Goal: Information Seeking & Learning: Learn about a topic

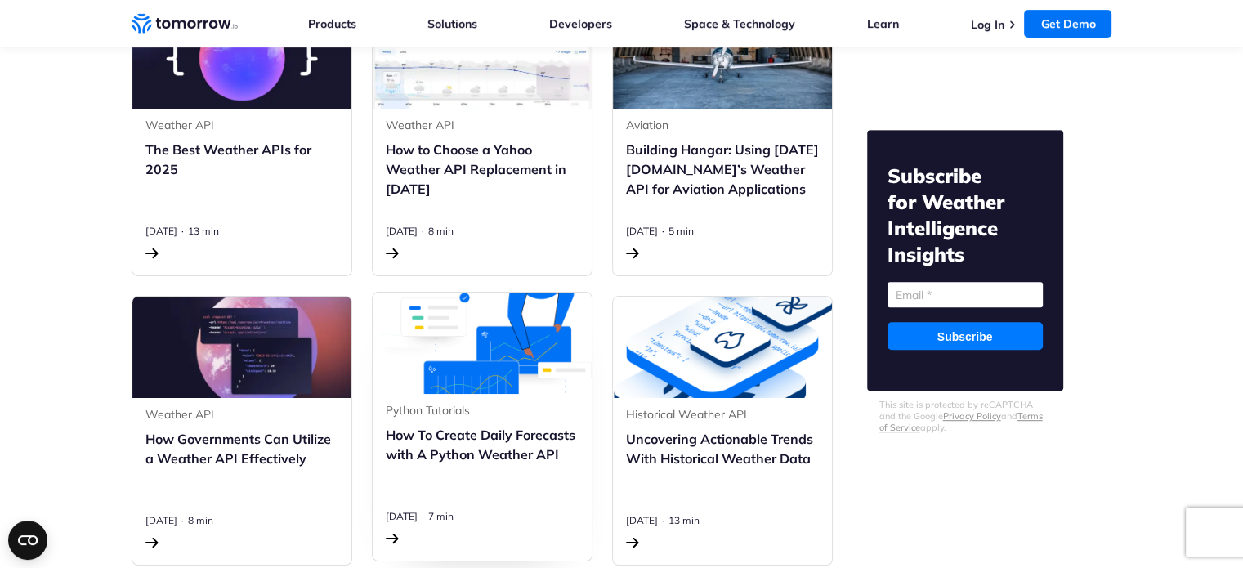
scroll to position [768, 0]
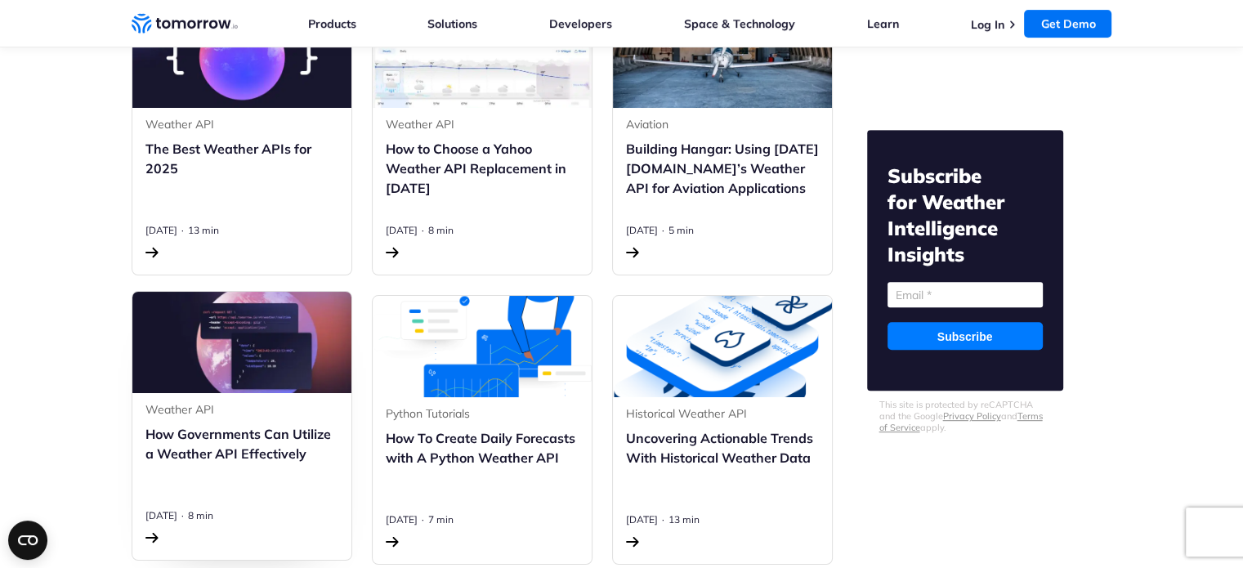
click at [284, 454] on h3 "How Governments Can Utilize a Weather API Effectively" at bounding box center [241, 463] width 193 height 78
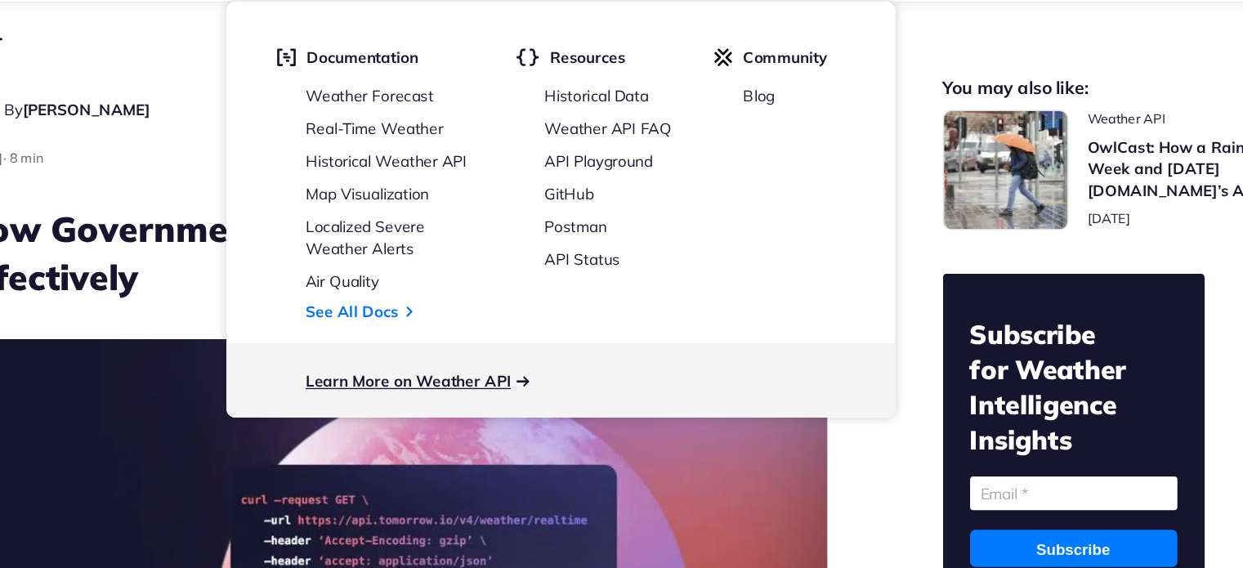
click at [523, 335] on link "Learn More on Weather API" at bounding box center [467, 331] width 154 height 15
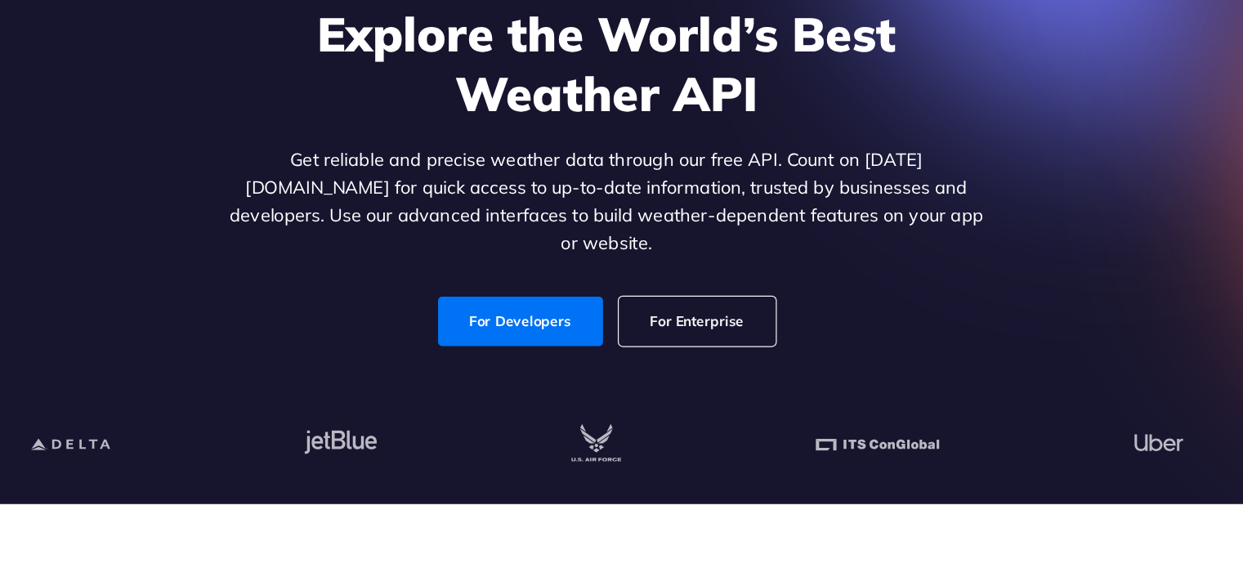
scroll to position [91, 0]
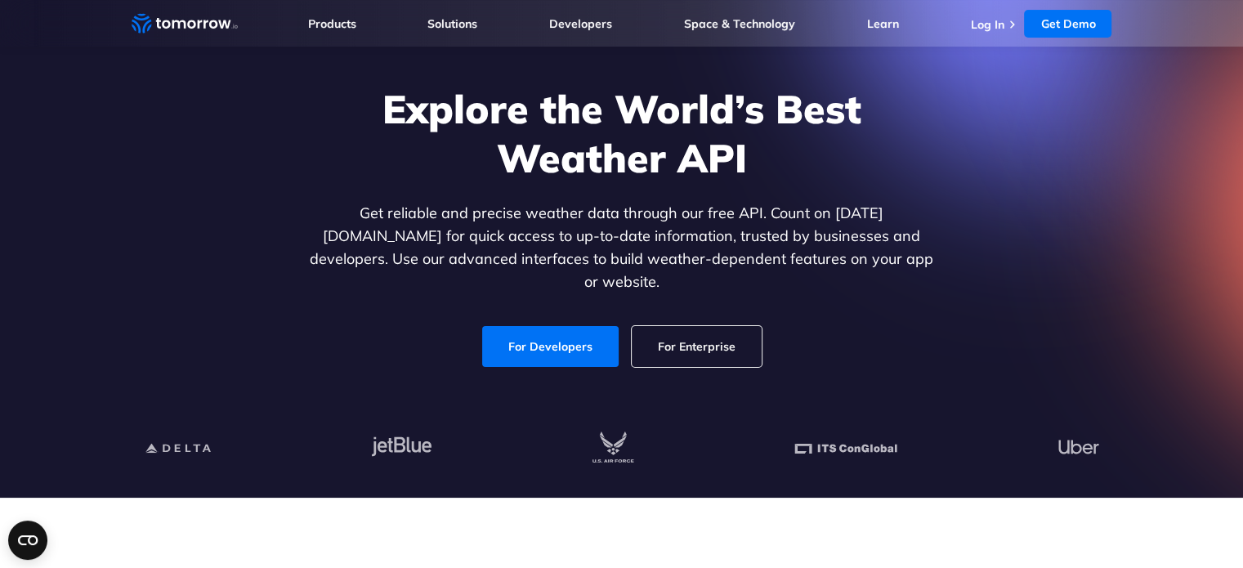
click at [650, 340] on link "For Enterprise" at bounding box center [697, 346] width 130 height 41
click at [547, 349] on link "For Developers" at bounding box center [550, 346] width 137 height 41
click at [563, 339] on link "For Developers" at bounding box center [550, 346] width 137 height 41
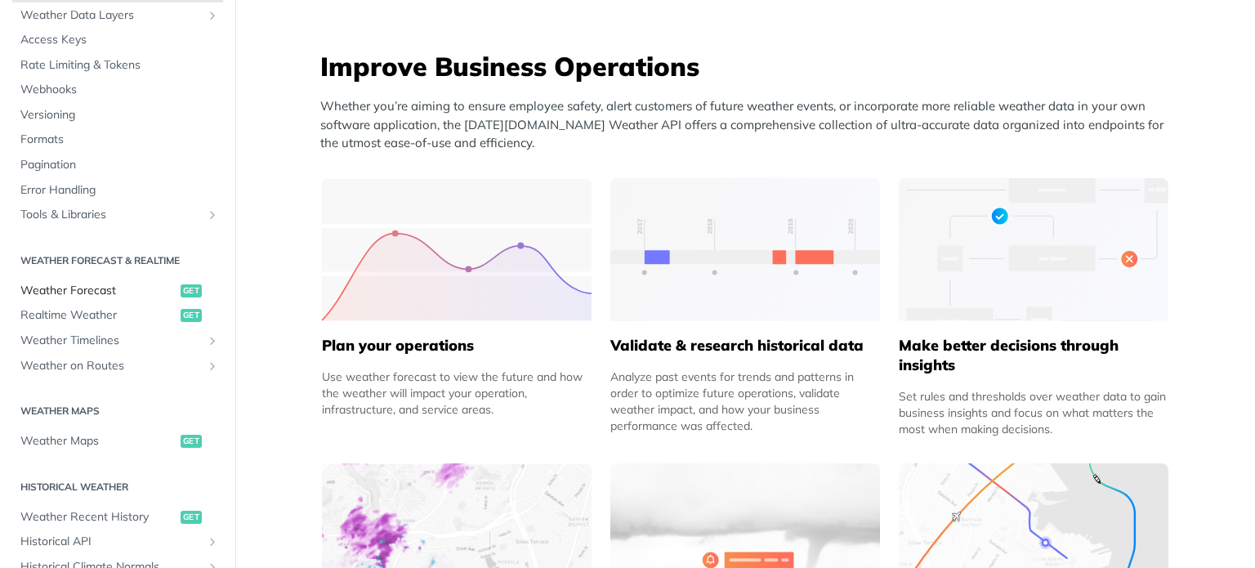
scroll to position [111, 0]
click at [94, 339] on span "Weather Timelines" at bounding box center [110, 342] width 181 height 16
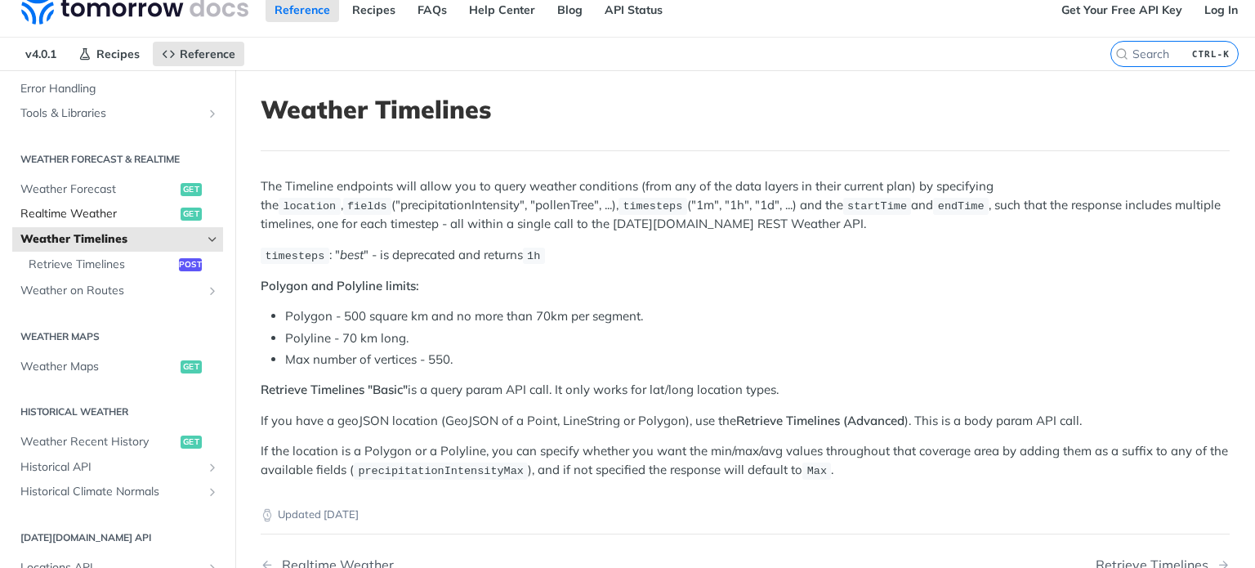
scroll to position [286, 0]
click at [110, 471] on span "Historical API" at bounding box center [110, 466] width 181 height 16
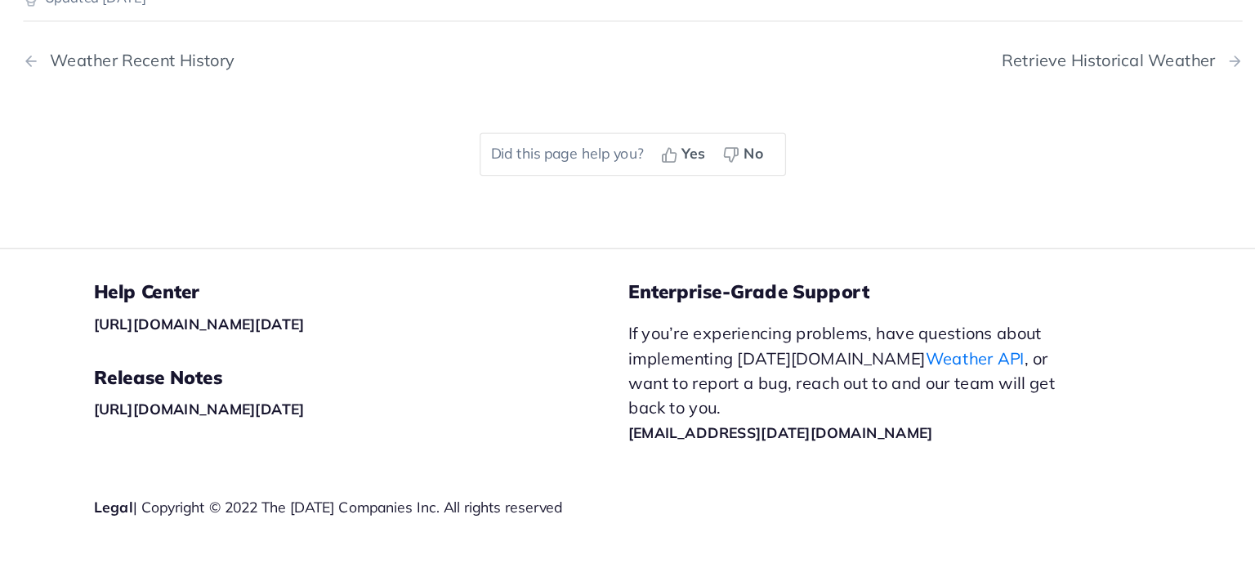
scroll to position [829, 0]
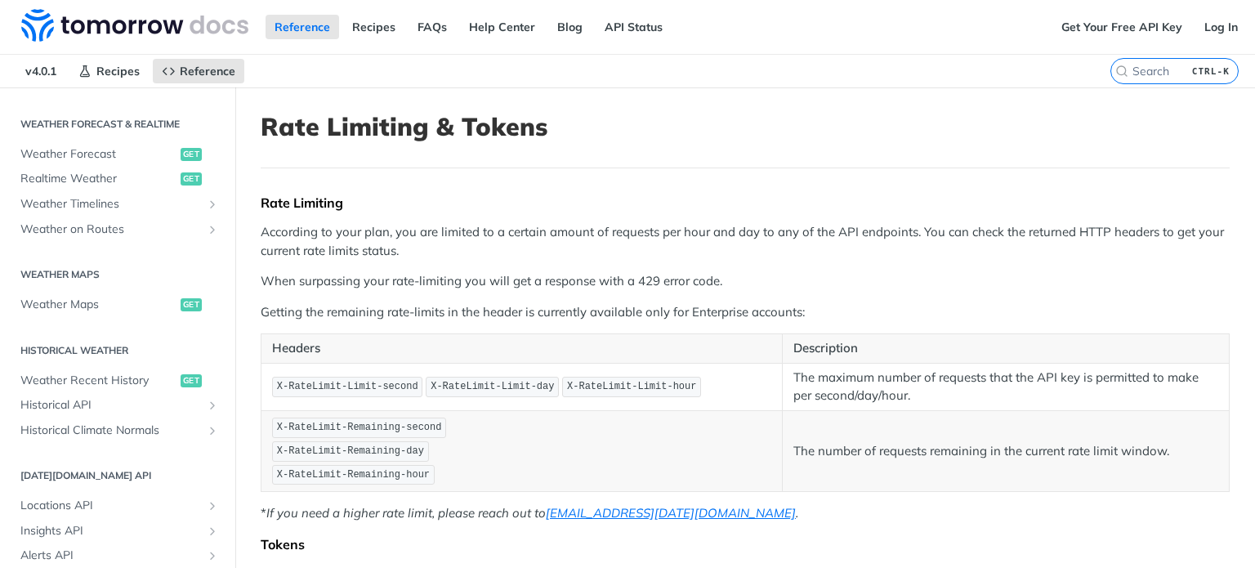
scroll to position [343, 0]
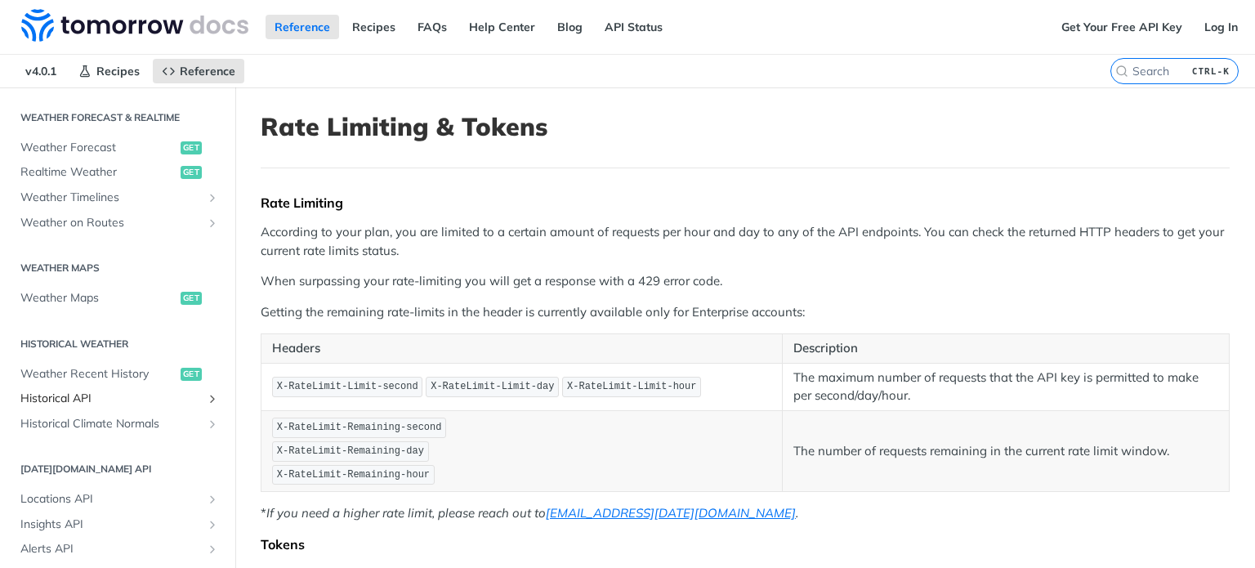
click at [90, 398] on span "Historical API" at bounding box center [110, 399] width 181 height 16
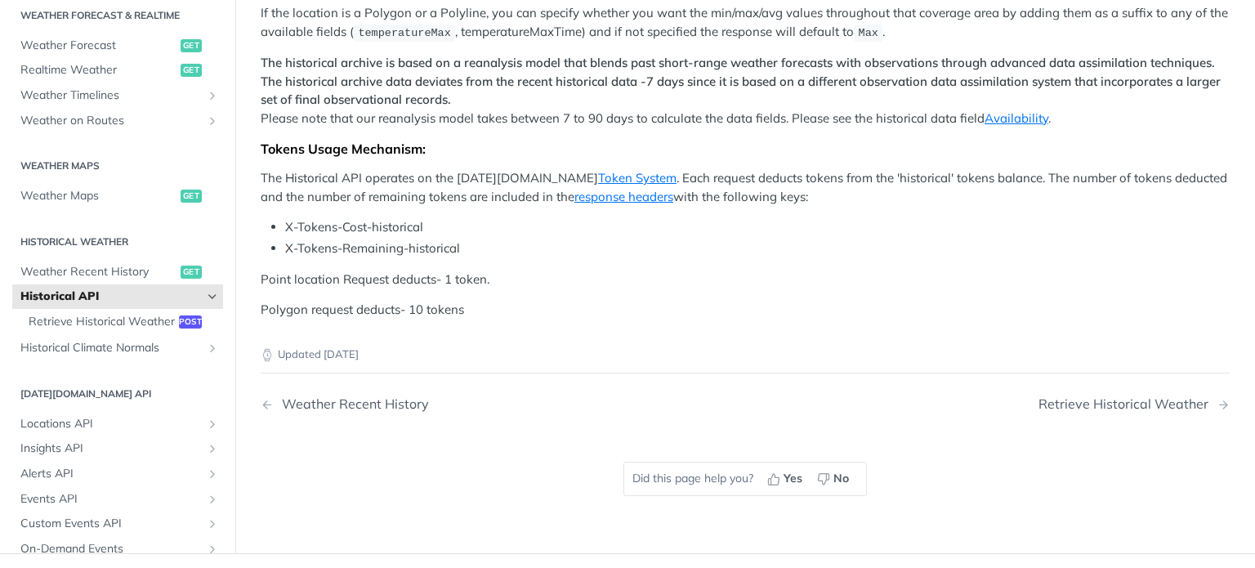
scroll to position [469, 0]
